Goal: Task Accomplishment & Management: Complete application form

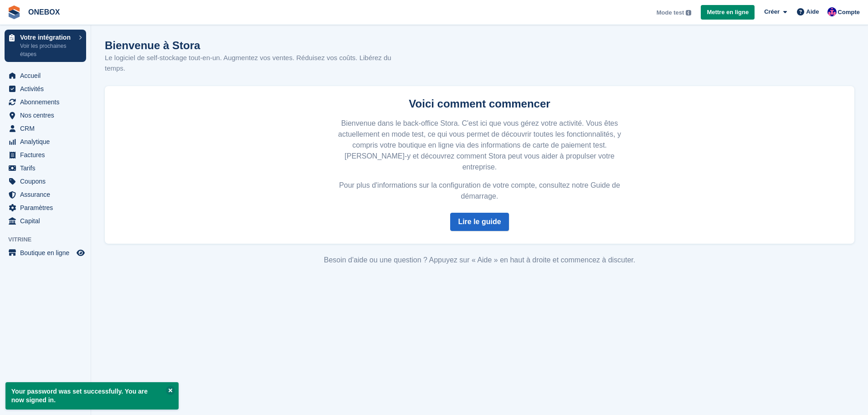
click at [679, 14] on span "Mode test" at bounding box center [671, 12] width 28 height 9
click at [780, 14] on span "Créer" at bounding box center [771, 11] width 15 height 9
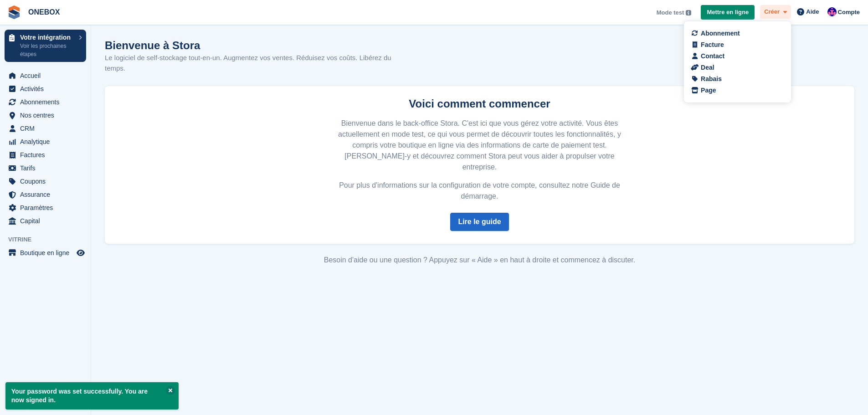
click at [780, 14] on span "Créer" at bounding box center [771, 11] width 15 height 9
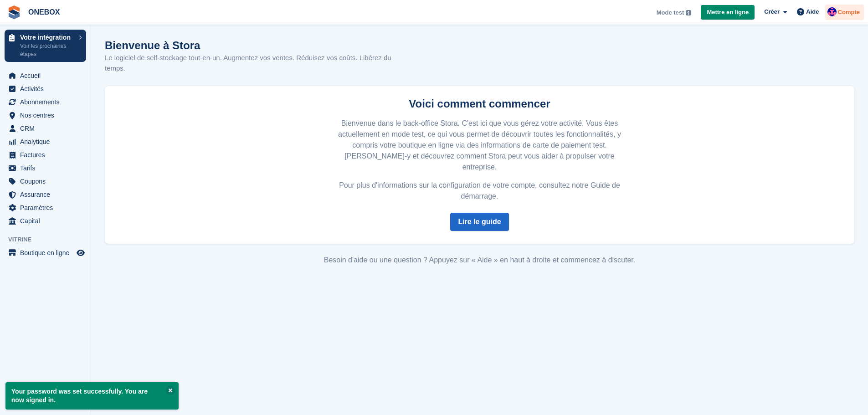
click at [847, 18] on div "Compte" at bounding box center [845, 13] width 39 height 16
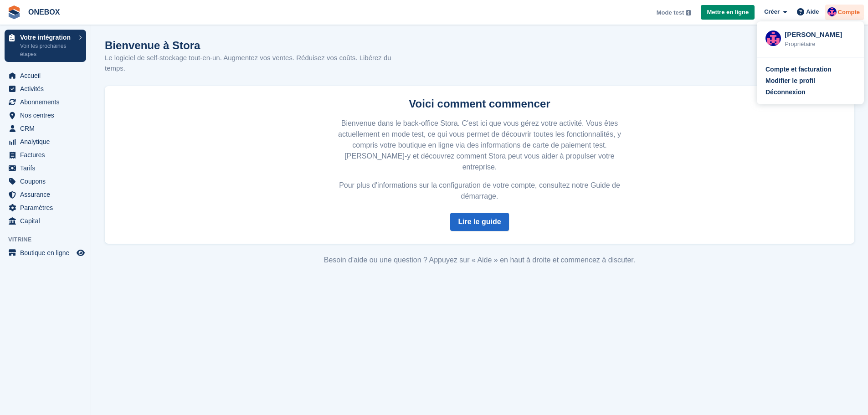
click at [847, 18] on div "Compte" at bounding box center [845, 13] width 39 height 16
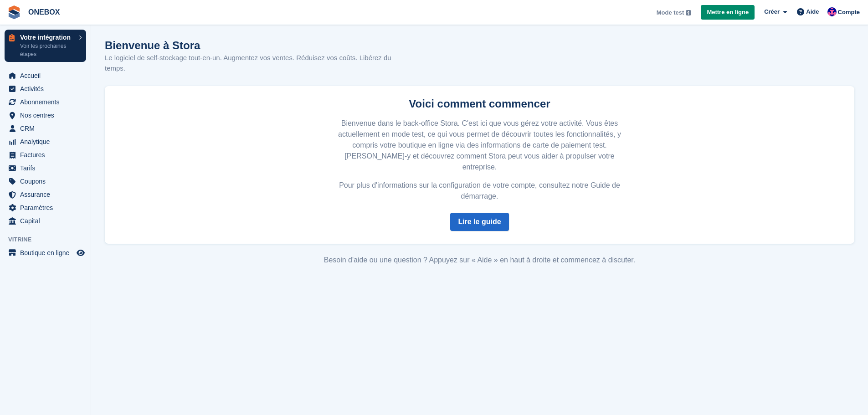
click at [57, 56] on p "Voir les prochaines étapes" at bounding box center [47, 50] width 54 height 16
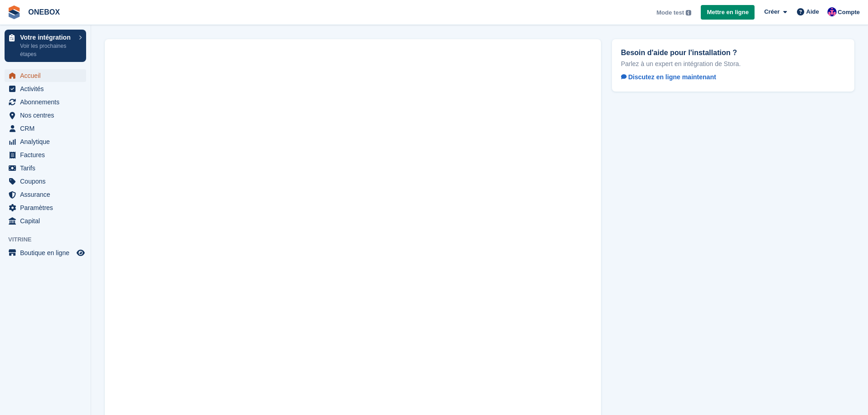
click at [36, 80] on span "Accueil" at bounding box center [47, 75] width 55 height 13
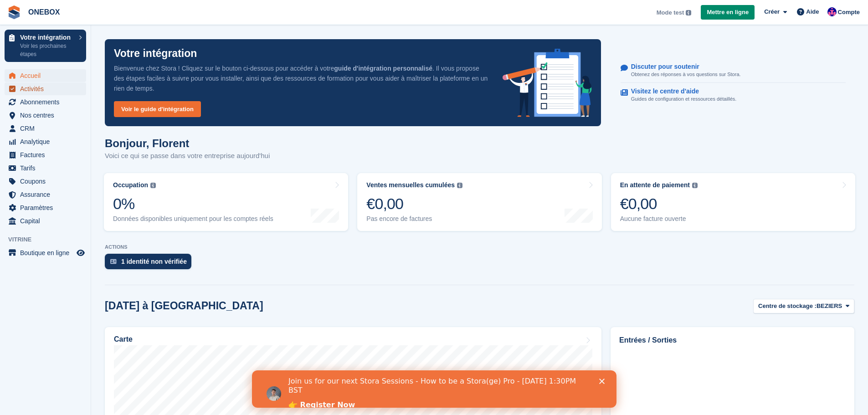
click at [37, 88] on span "Activités" at bounding box center [47, 89] width 55 height 13
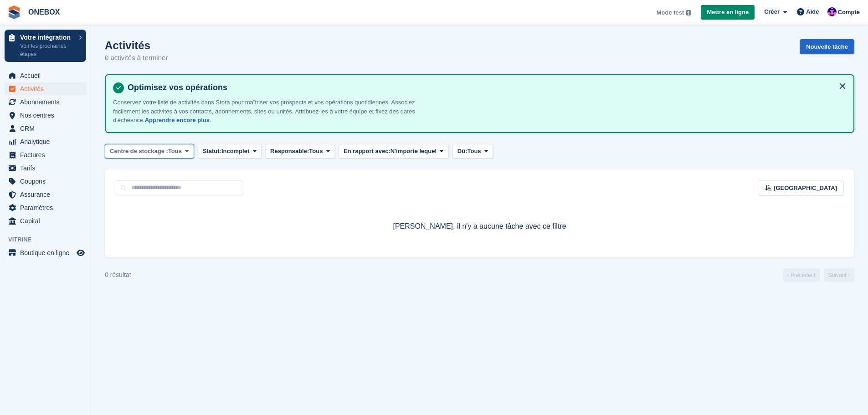
click at [162, 146] on button "Centre de stockage : Tous" at bounding box center [149, 151] width 89 height 15
click at [146, 211] on link "EN DEVELOPPEMENT" at bounding box center [150, 205] width 83 height 16
click at [163, 155] on span "Centre de stockage :" at bounding box center [139, 151] width 58 height 9
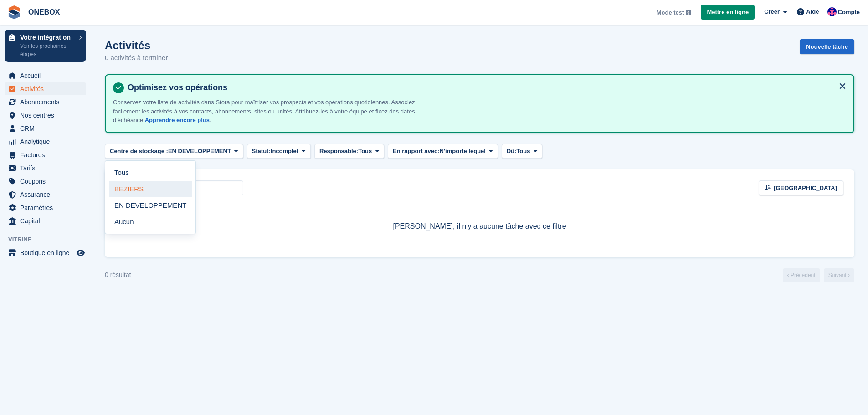
click at [159, 191] on link "BEZIERS" at bounding box center [150, 189] width 83 height 16
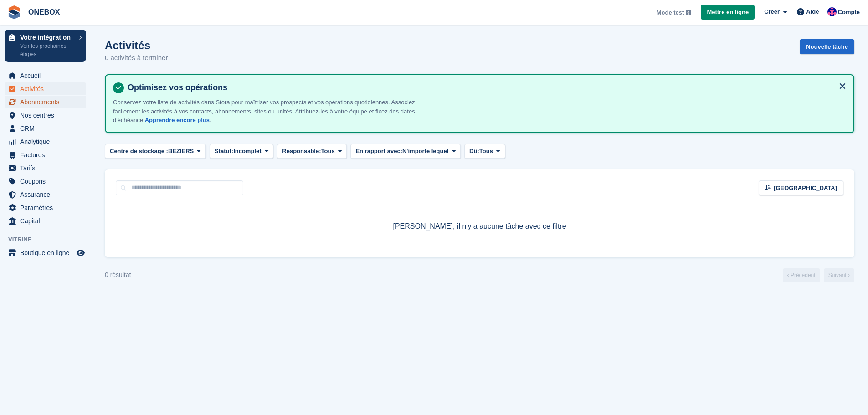
click at [62, 103] on span "Abonnements" at bounding box center [47, 102] width 55 height 13
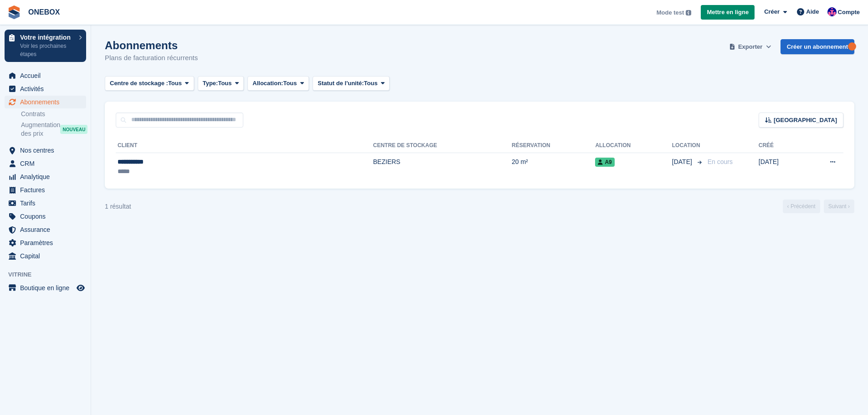
click at [770, 52] on button "Exporter" at bounding box center [751, 46] width 46 height 15
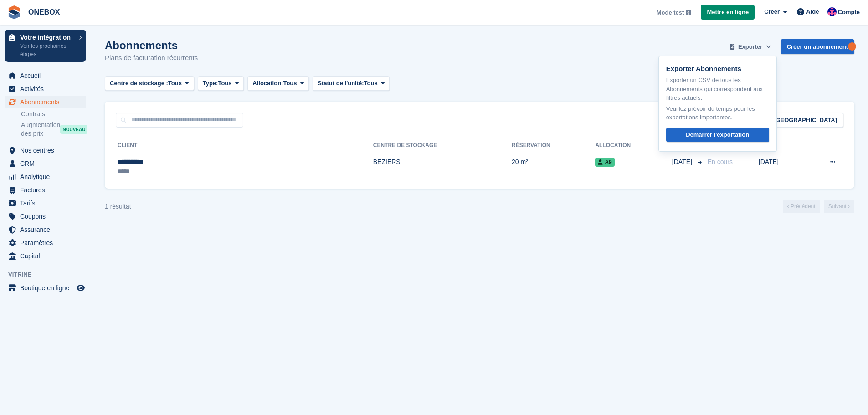
click at [770, 52] on button "Exporter" at bounding box center [751, 46] width 46 height 15
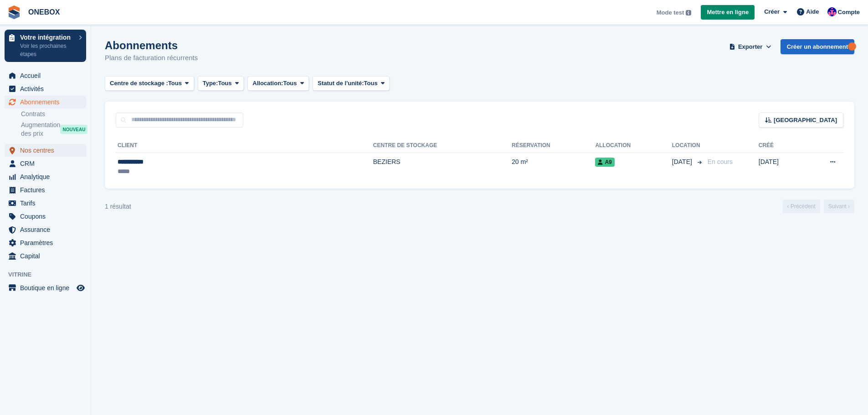
click at [44, 149] on span "Nos centres" at bounding box center [47, 150] width 55 height 13
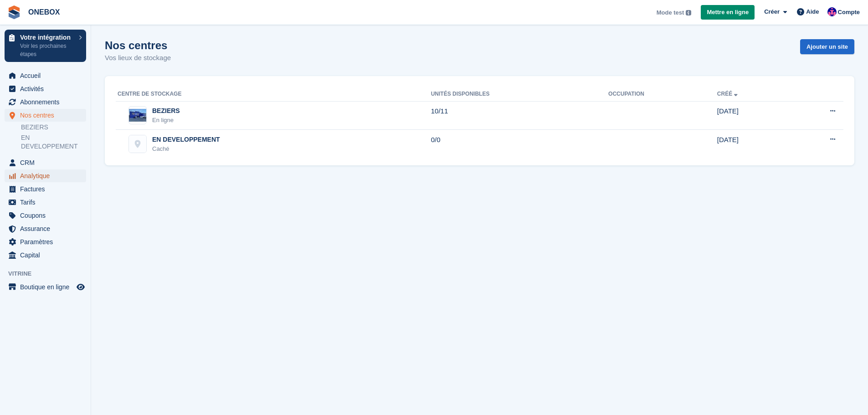
click at [52, 170] on span "Analytique" at bounding box center [47, 176] width 55 height 13
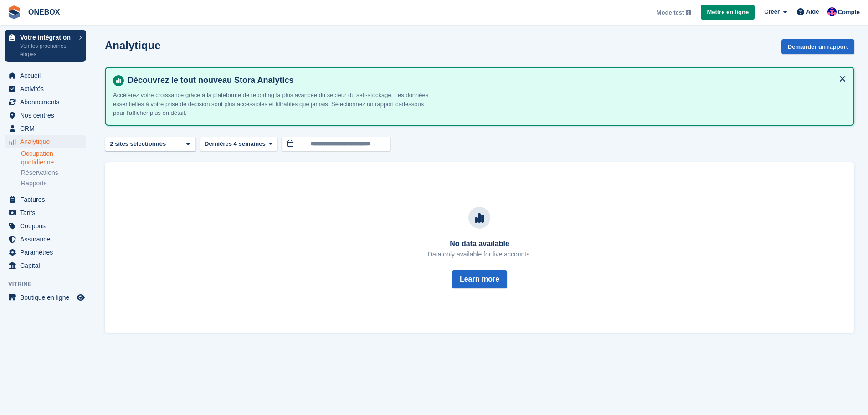
click at [40, 162] on link "Occupation quotidienne" at bounding box center [53, 158] width 65 height 17
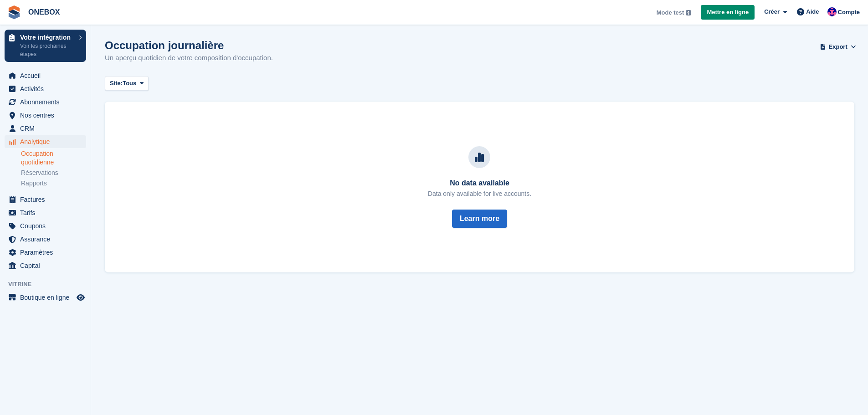
click at [37, 162] on link "Occupation quotidienne" at bounding box center [53, 158] width 65 height 17
click at [37, 224] on span "Coupons" at bounding box center [47, 226] width 55 height 13
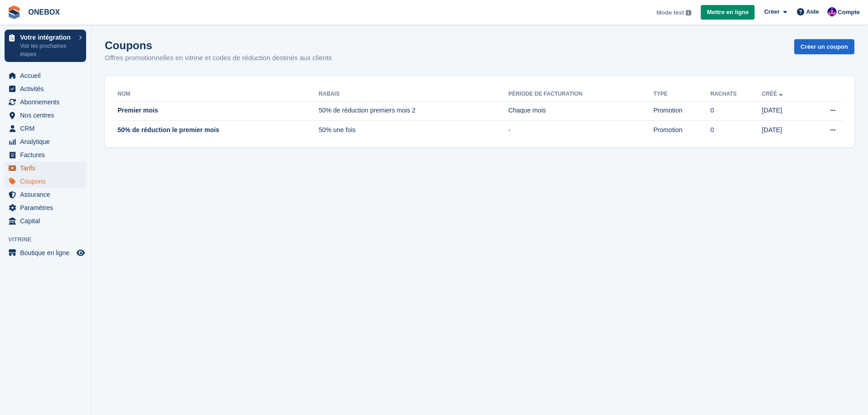
click at [43, 172] on span "Tarifs" at bounding box center [47, 168] width 55 height 13
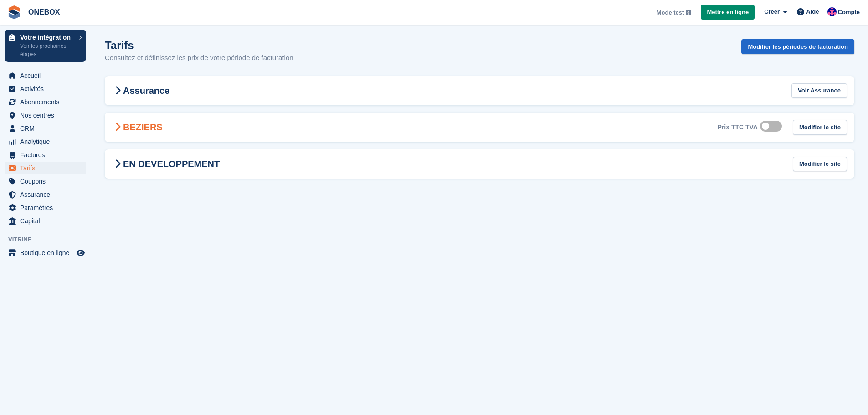
click at [150, 125] on h2 "BEZIERS" at bounding box center [137, 127] width 51 height 11
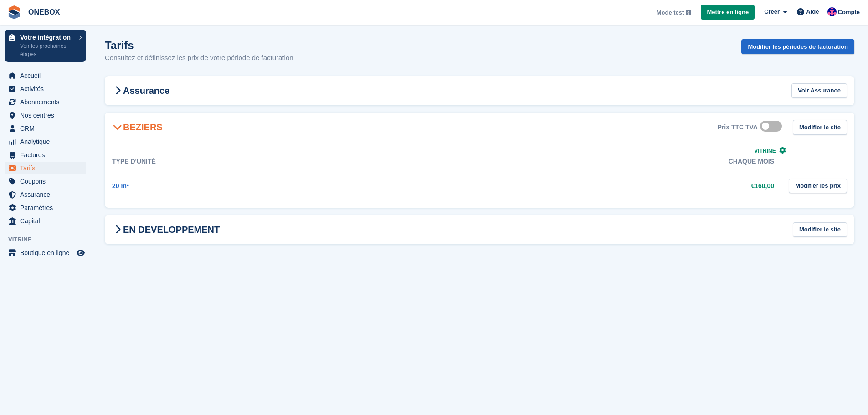
click at [145, 128] on h2 "BEZIERS" at bounding box center [137, 127] width 51 height 11
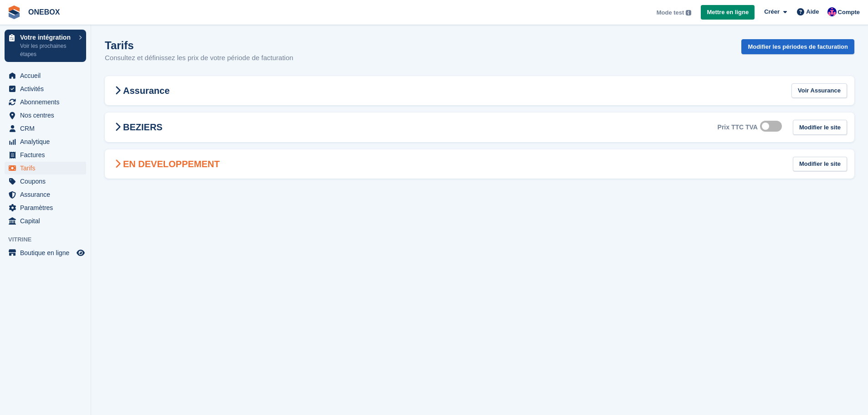
click at [153, 163] on h2 "EN DEVELOPPEMENT" at bounding box center [166, 164] width 108 height 11
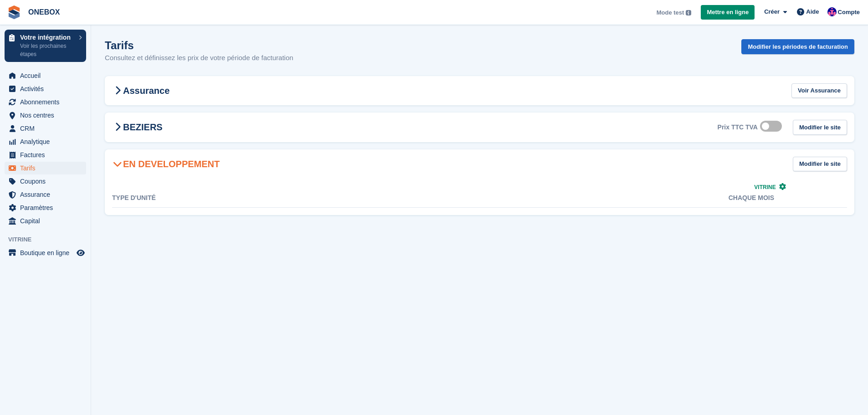
click at [153, 163] on h2 "EN DEVELOPPEMENT" at bounding box center [166, 164] width 108 height 11
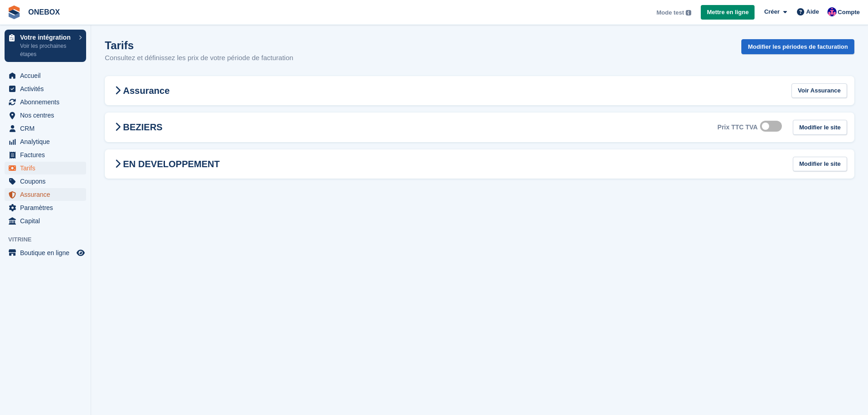
click at [44, 199] on span "Assurance" at bounding box center [47, 194] width 55 height 13
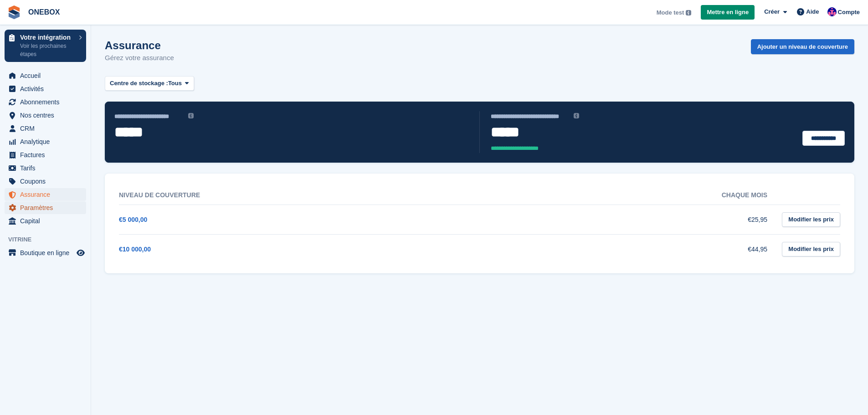
click at [54, 212] on span "Paramètres" at bounding box center [47, 207] width 55 height 13
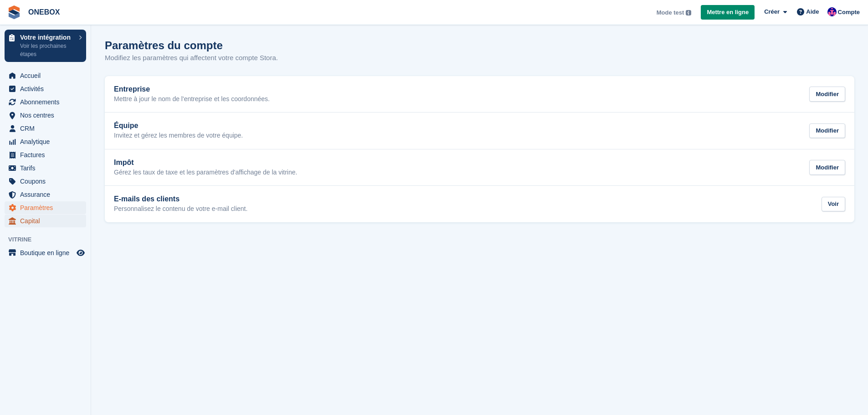
click at [47, 221] on span "Capital" at bounding box center [47, 221] width 55 height 13
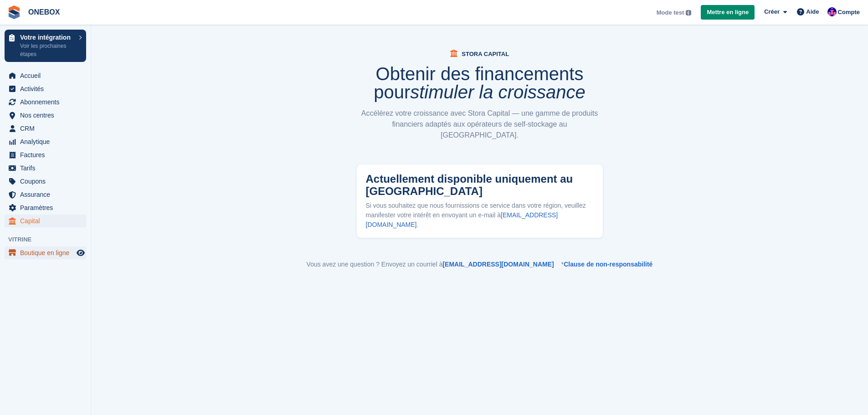
click at [30, 253] on span "Boutique en ligne" at bounding box center [47, 253] width 55 height 13
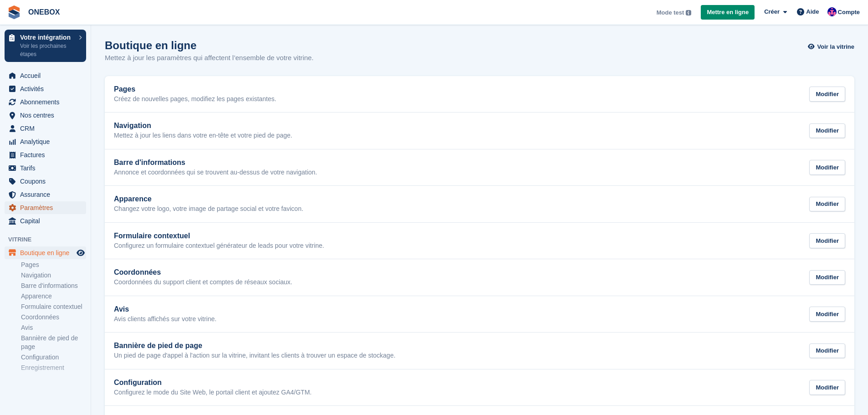
click at [52, 210] on span "Paramètres" at bounding box center [47, 207] width 55 height 13
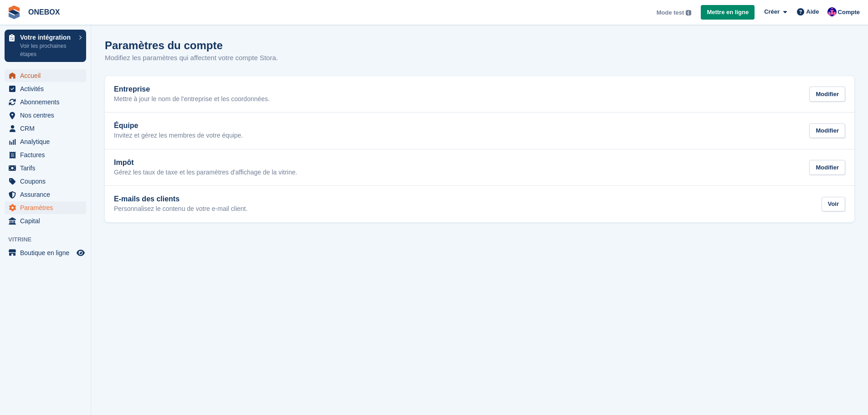
click at [26, 76] on span "Accueil" at bounding box center [47, 75] width 55 height 13
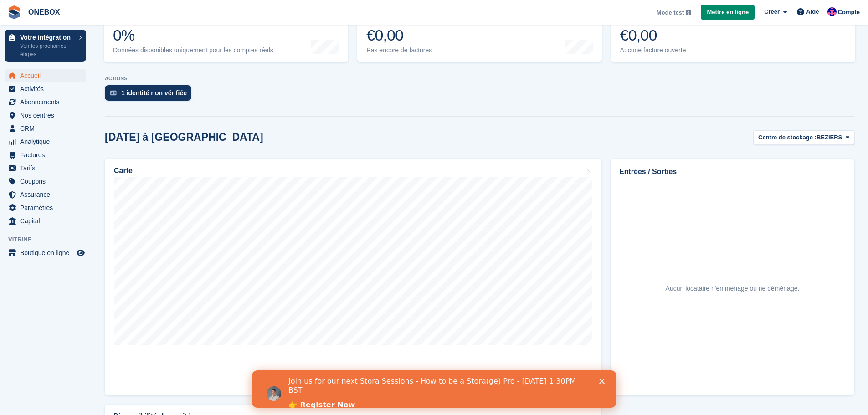
scroll to position [25, 0]
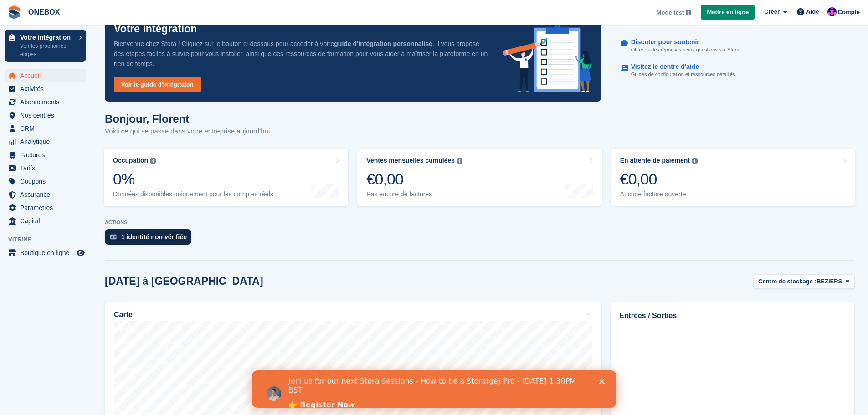
click at [145, 239] on div "1 identité non vérifiée" at bounding box center [154, 236] width 66 height 7
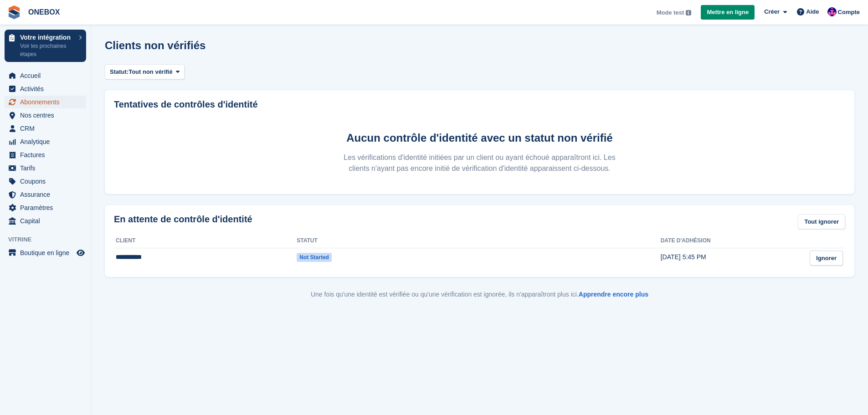
click at [42, 103] on span "Abonnements" at bounding box center [47, 102] width 55 height 13
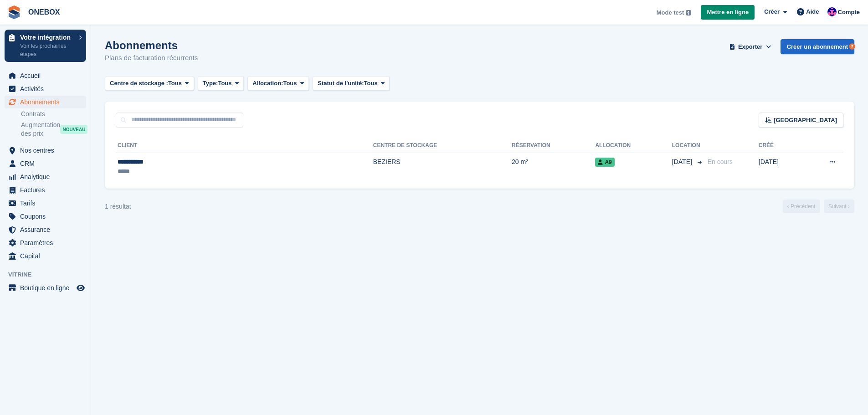
click at [611, 78] on div "Centre de stockage : Tous Tous BEZIERS EN DEVELOPPEMENT Type: Tous Tous Prochai…" at bounding box center [480, 83] width 750 height 15
click at [794, 49] on link "Créer un abonnement" at bounding box center [818, 46] width 74 height 15
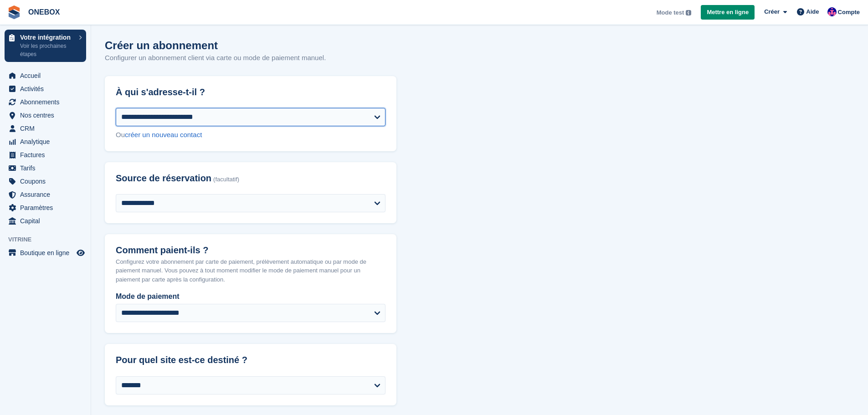
click at [289, 121] on select "**********" at bounding box center [251, 117] width 270 height 18
select select "******"
click at [116, 108] on select "**********" at bounding box center [251, 117] width 270 height 18
select select "**********"
select select "****"
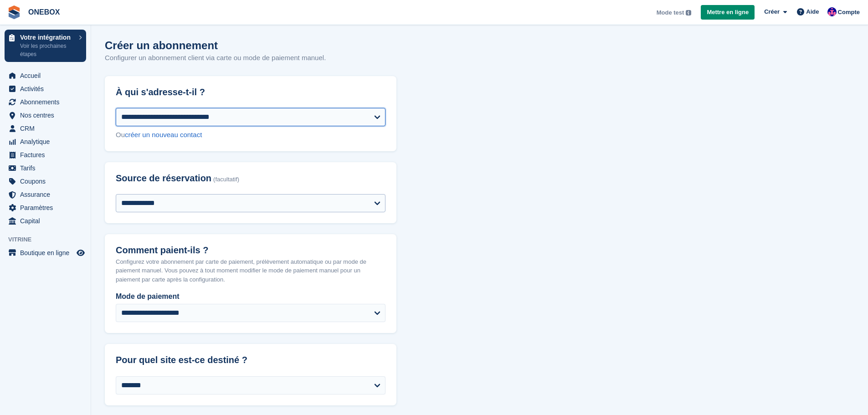
select select "*"
select select "*****"
select select
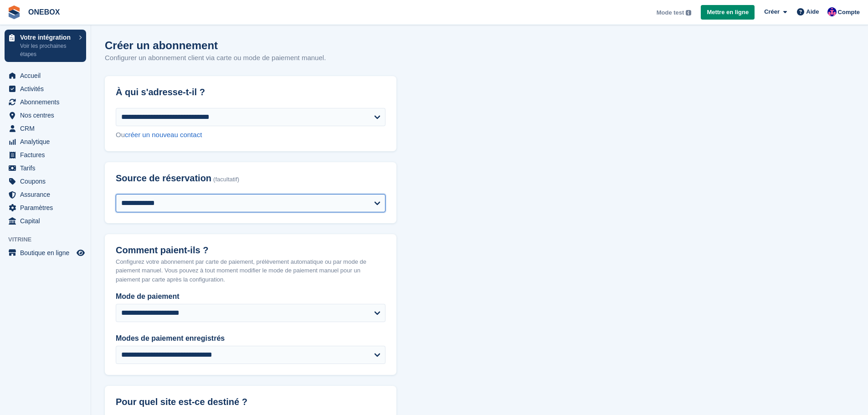
click at [218, 199] on select "**********" at bounding box center [251, 203] width 270 height 18
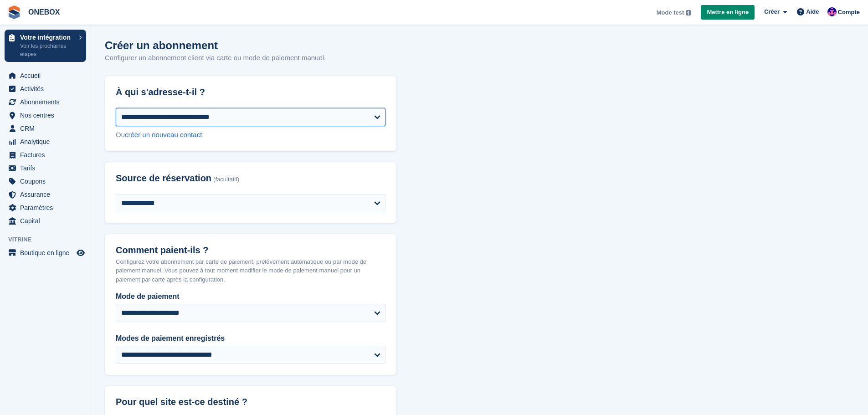
drag, startPoint x: 225, startPoint y: 119, endPoint x: 221, endPoint y: 121, distance: 4.7
click at [225, 119] on select "**********" at bounding box center [251, 117] width 270 height 18
click at [165, 137] on link "créer un nouveau contact" at bounding box center [163, 135] width 77 height 8
select select "**********"
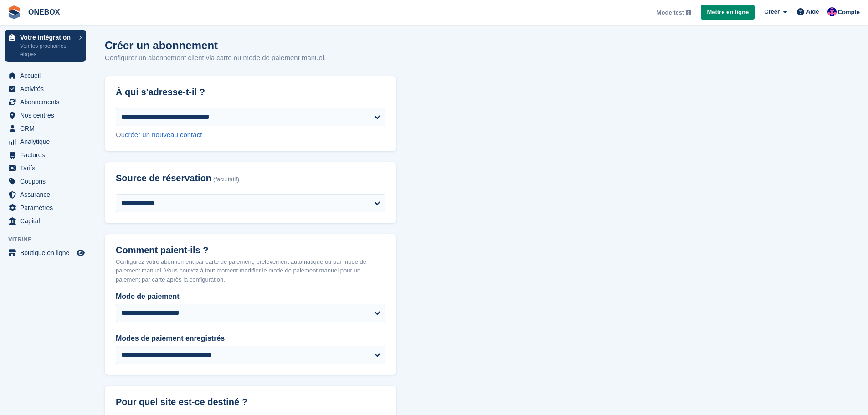
select select "****"
select select "*"
select select "*****"
select select
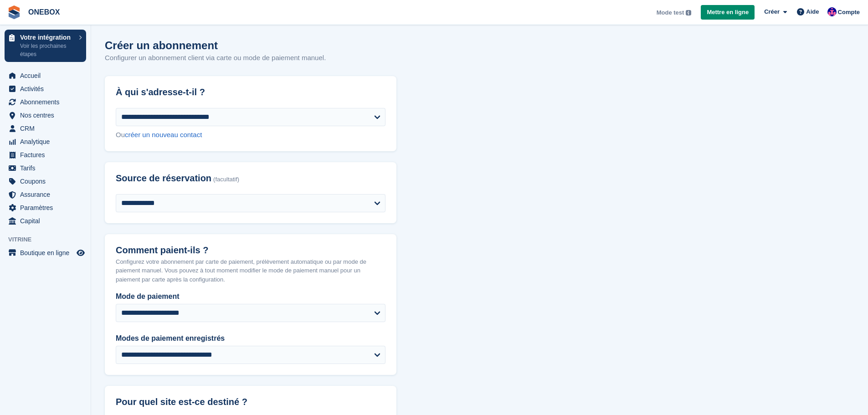
select select
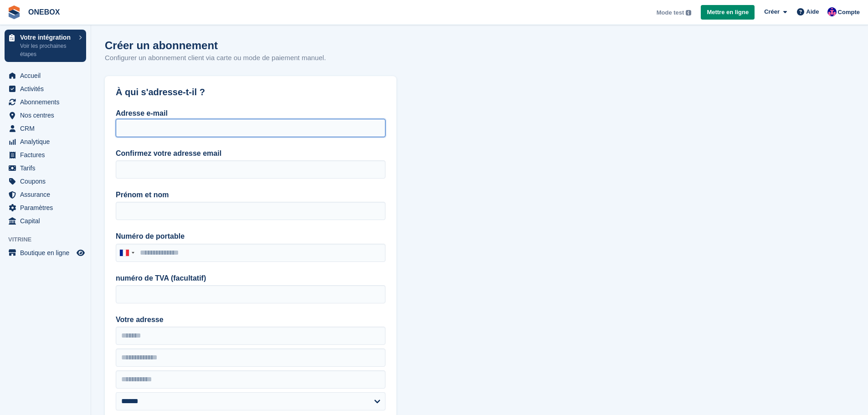
click at [225, 129] on input "Adresse e-mail" at bounding box center [251, 128] width 270 height 18
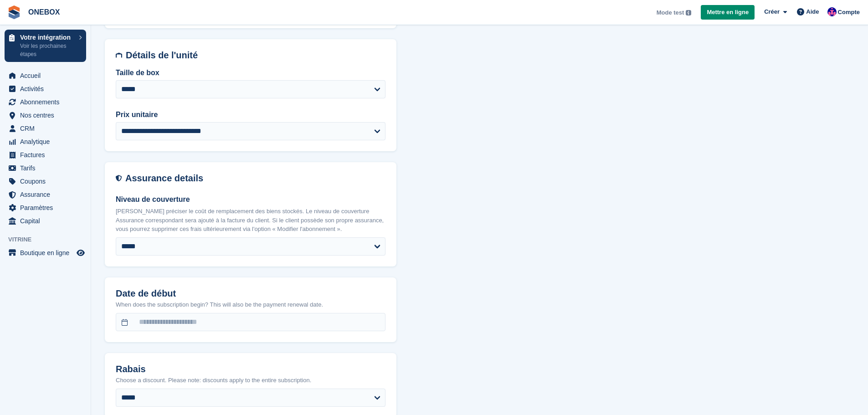
scroll to position [774, 0]
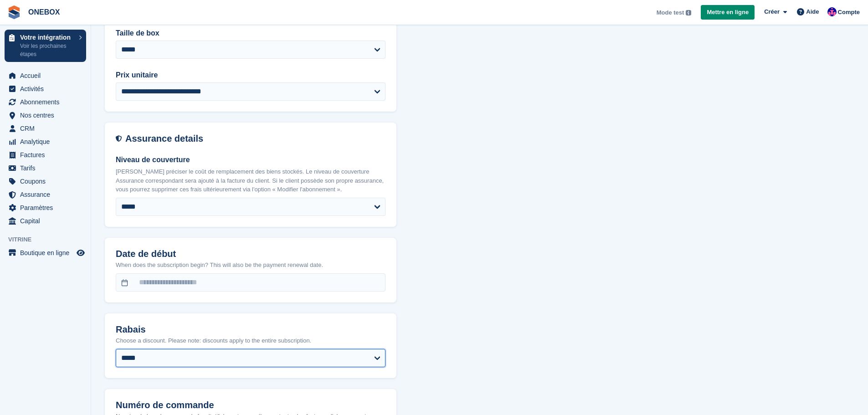
click at [159, 357] on select "**********" at bounding box center [251, 358] width 270 height 18
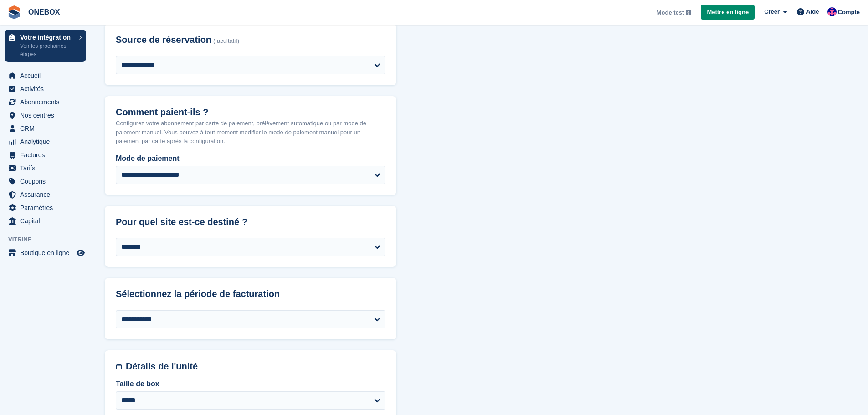
scroll to position [409, 0]
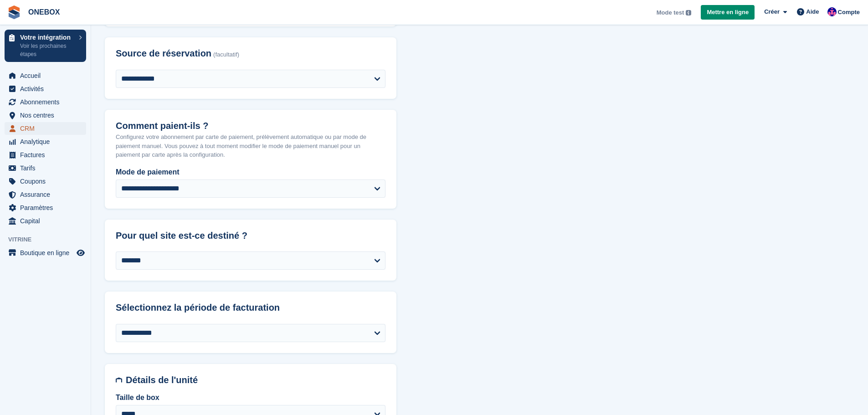
click at [30, 130] on span "CRM" at bounding box center [47, 128] width 55 height 13
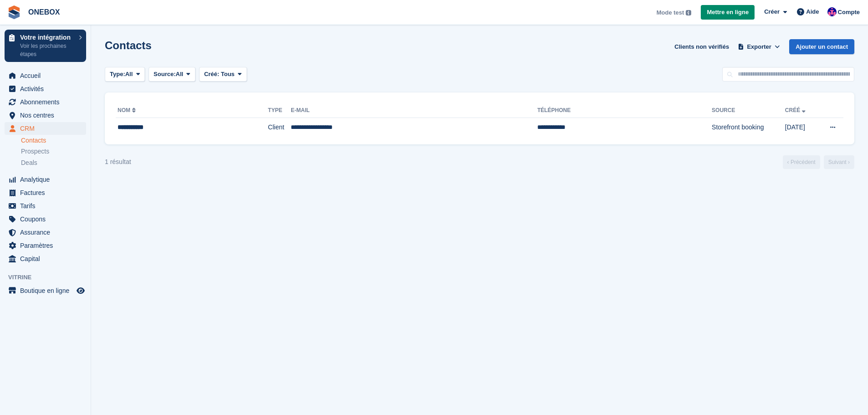
click at [41, 144] on link "Contacts" at bounding box center [53, 140] width 65 height 9
click at [39, 151] on span "Prospects" at bounding box center [35, 151] width 28 height 9
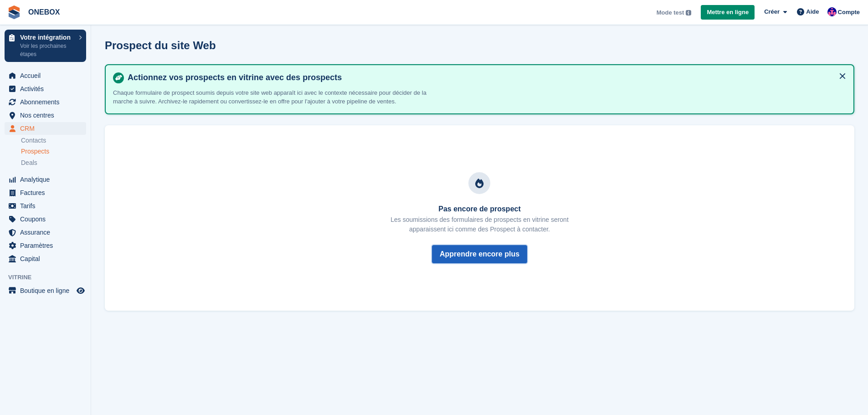
click at [503, 253] on button "Apprendre encore plus" at bounding box center [479, 254] width 95 height 18
